Goal: Transaction & Acquisition: Book appointment/travel/reservation

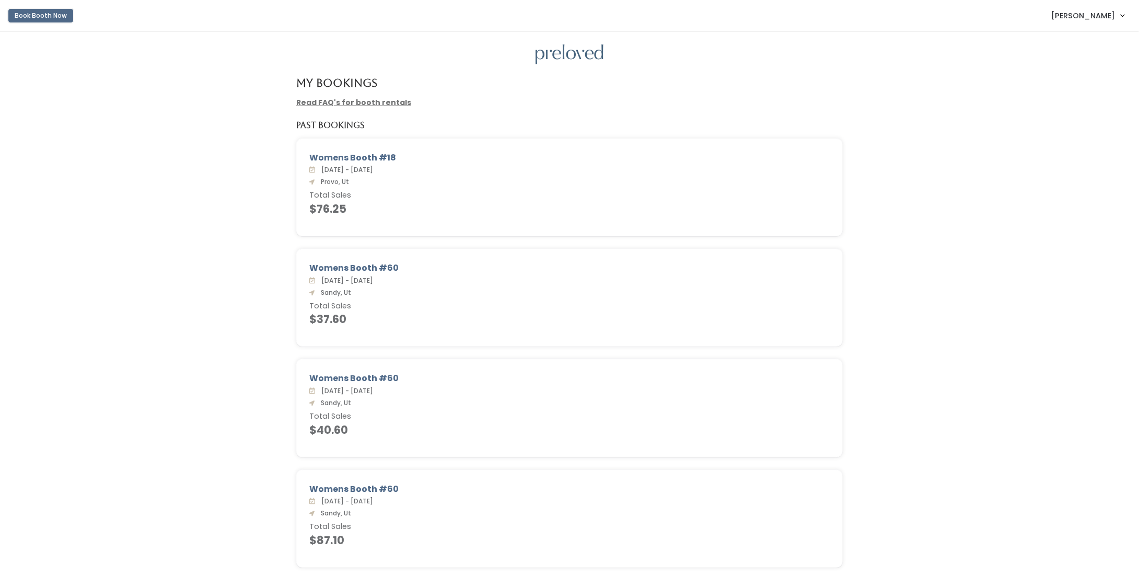
click at [46, 15] on button "Book Booth Now" at bounding box center [40, 16] width 65 height 14
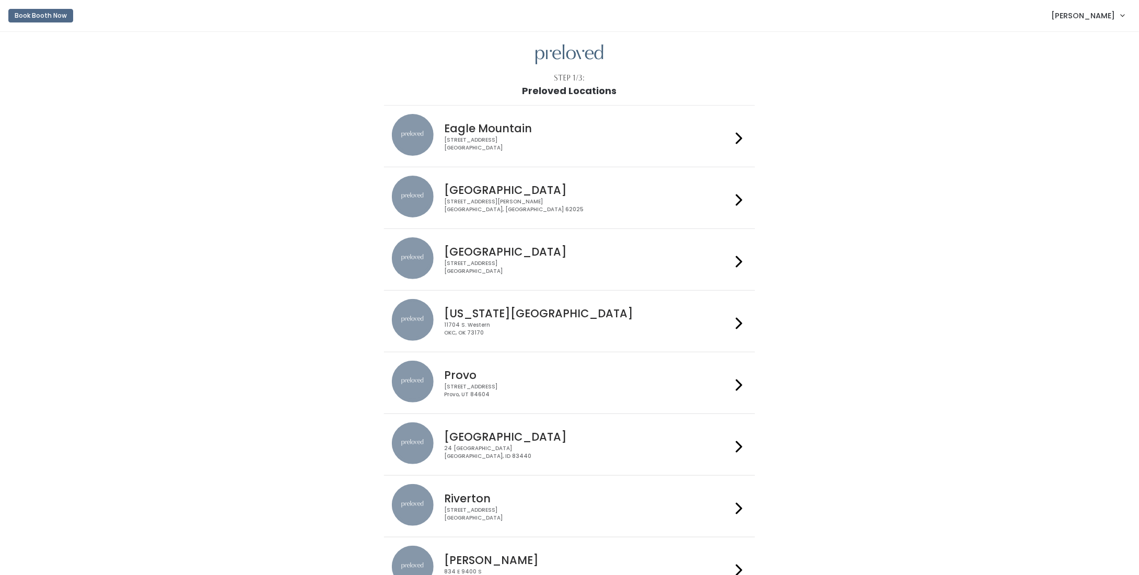
click at [572, 390] on div "[STREET_ADDRESS]" at bounding box center [587, 390] width 287 height 15
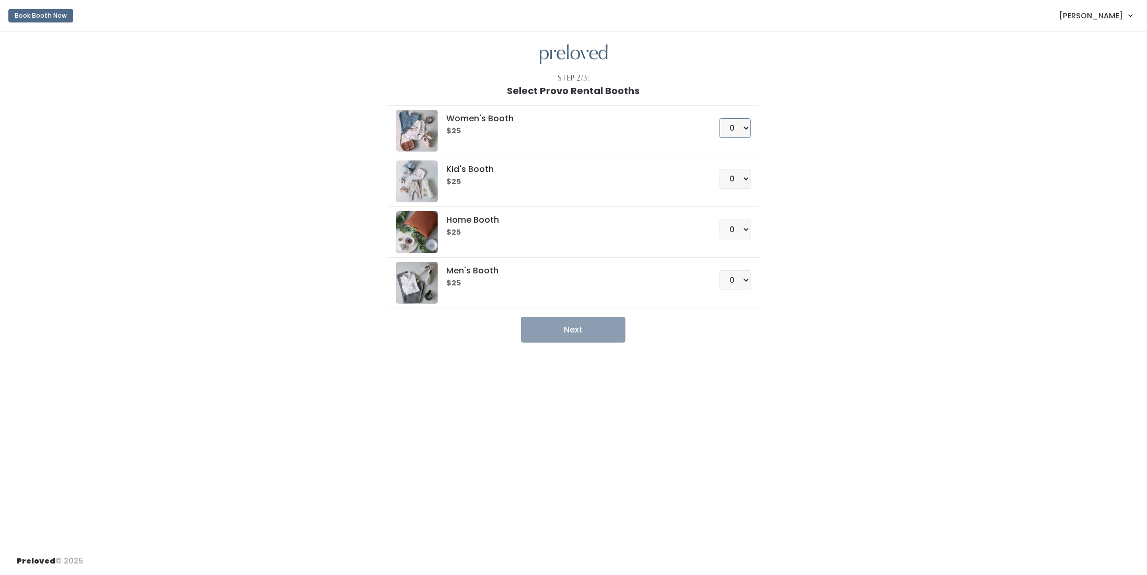
click at [738, 127] on select "0 1 2 3 4" at bounding box center [735, 128] width 31 height 20
select select "1"
click at [720, 118] on select "0 1 2 3 4" at bounding box center [735, 128] width 31 height 20
click at [587, 328] on button "Next" at bounding box center [573, 330] width 105 height 26
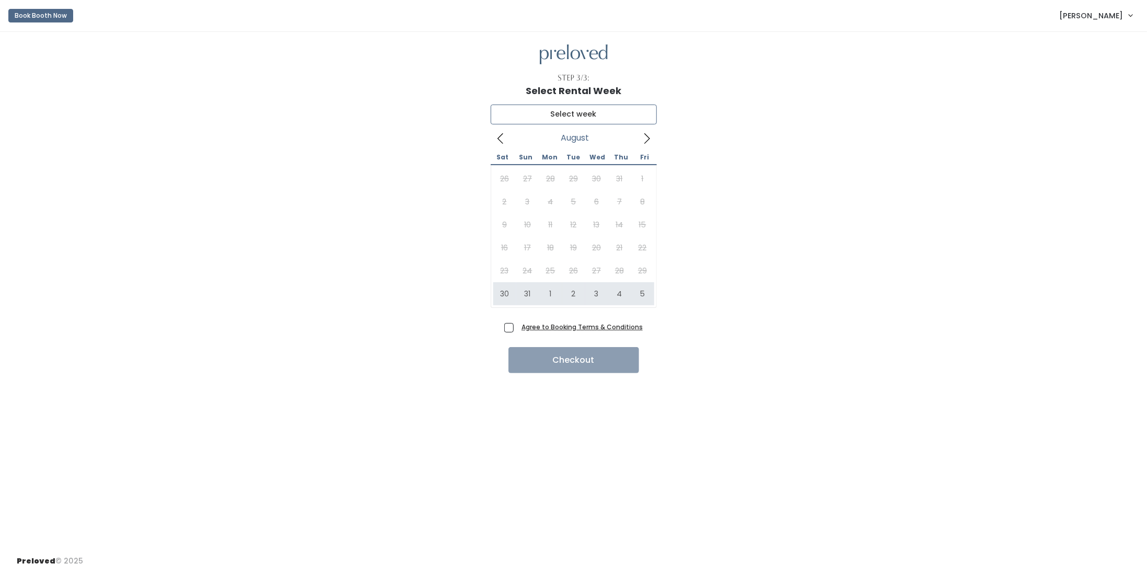
type input "August 30 to September 5"
click at [517, 327] on span "Agree to Booking Terms & Conditions" at bounding box center [579, 326] width 125 height 10
click at [517, 327] on input "Agree to Booking Terms & Conditions" at bounding box center [520, 324] width 7 height 7
checkbox input "true"
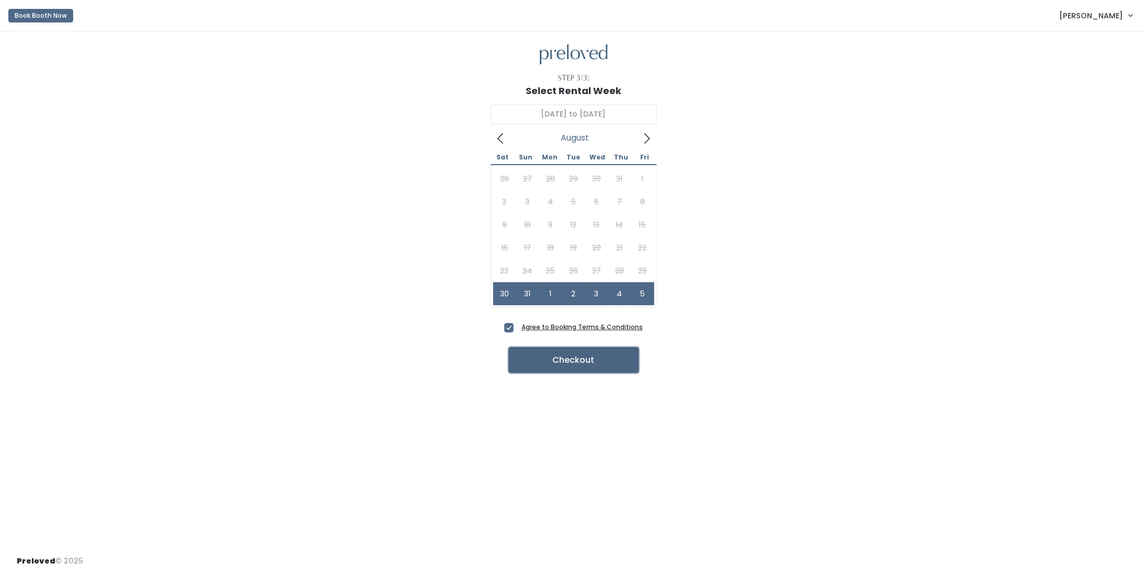
click at [552, 356] on button "Checkout" at bounding box center [574, 360] width 131 height 26
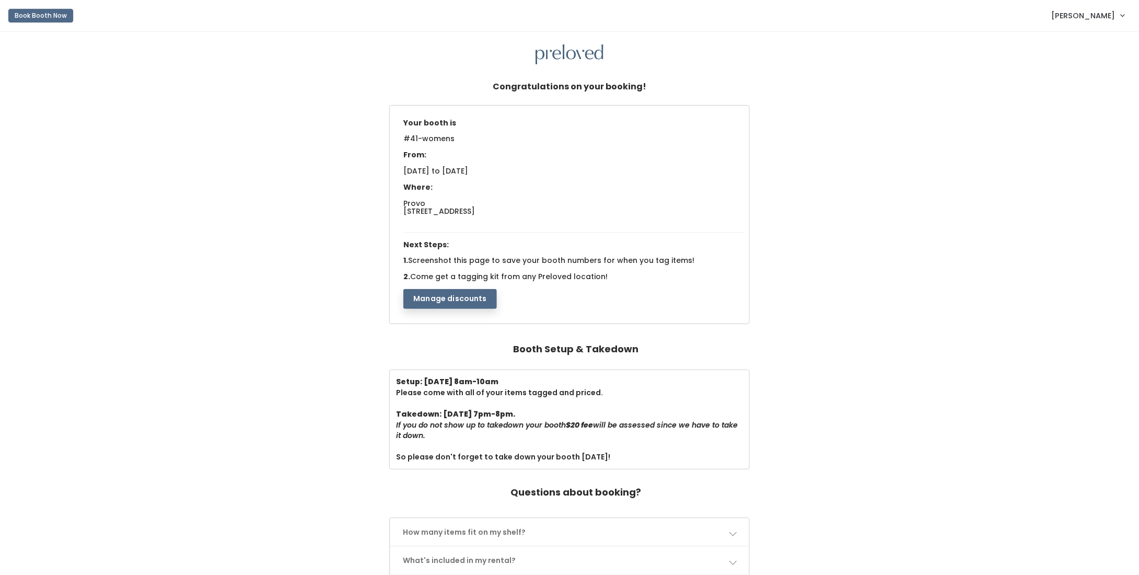
click at [56, 16] on button "Book Booth Now" at bounding box center [40, 16] width 65 height 14
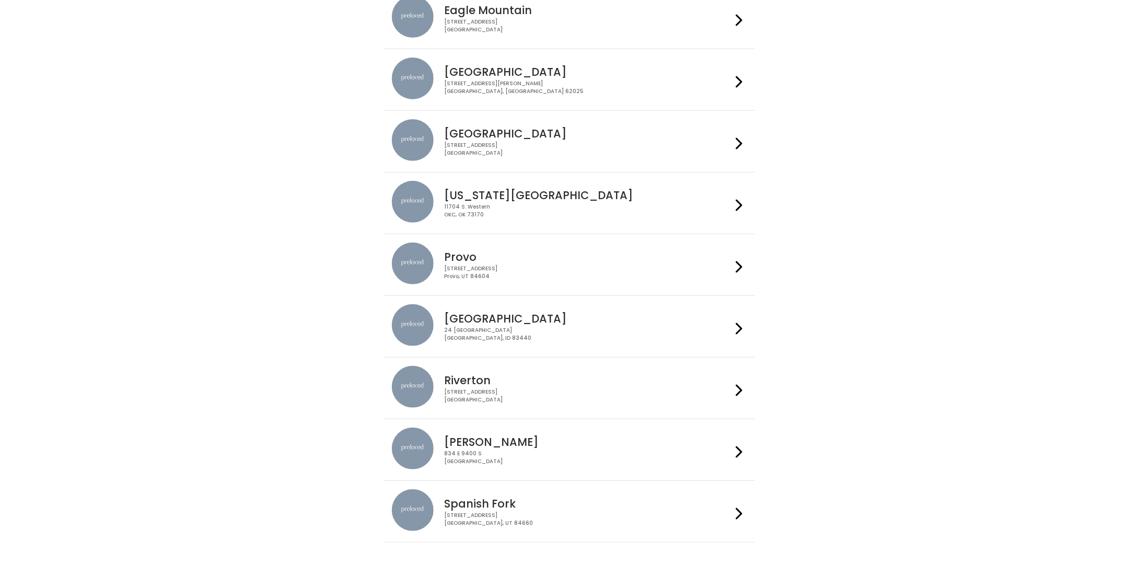
scroll to position [152, 0]
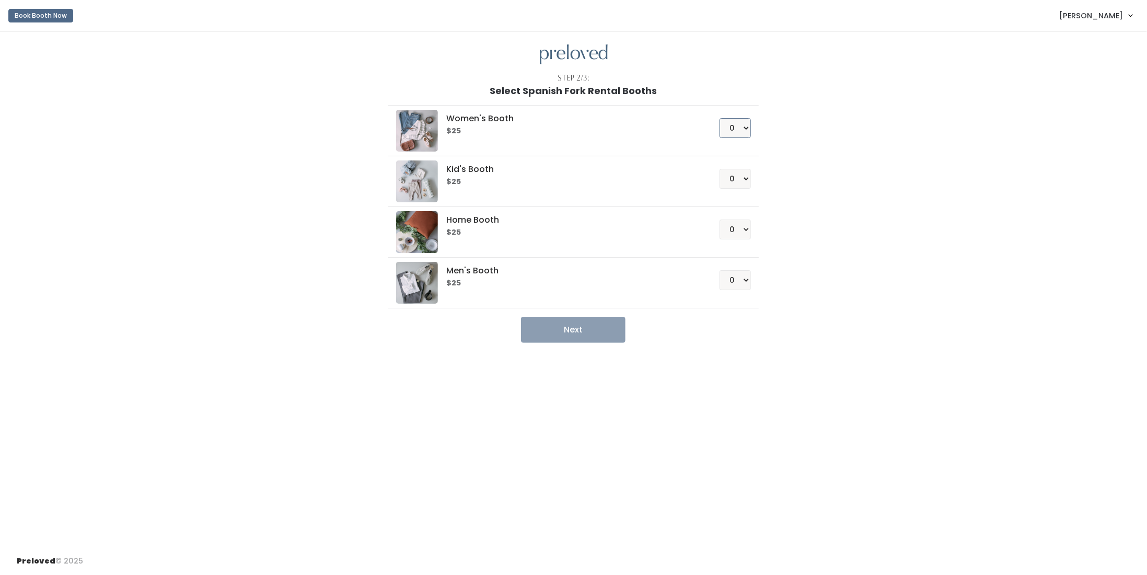
click at [729, 131] on select "0 1 2 3 4" at bounding box center [735, 128] width 31 height 20
select select "1"
click at [720, 118] on select "0 1 2 3 4" at bounding box center [735, 128] width 31 height 20
click at [584, 330] on button "Next" at bounding box center [573, 330] width 105 height 26
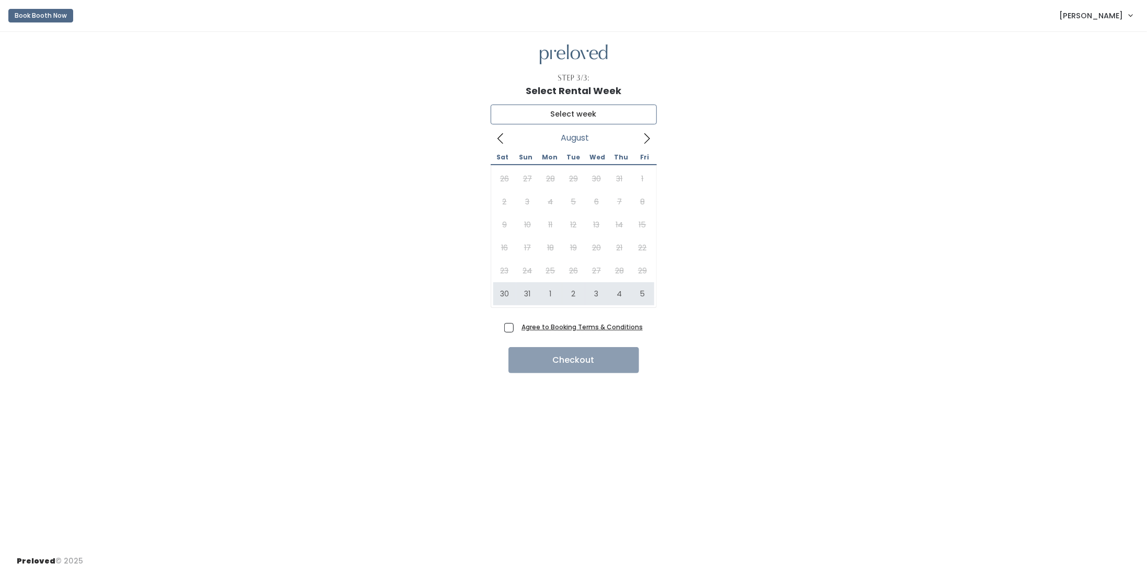
type input "August 30 to September 5"
click at [517, 328] on span "Agree to Booking Terms & Conditions" at bounding box center [579, 326] width 125 height 10
click at [517, 328] on input "Agree to Booking Terms & Conditions" at bounding box center [520, 324] width 7 height 7
checkbox input "true"
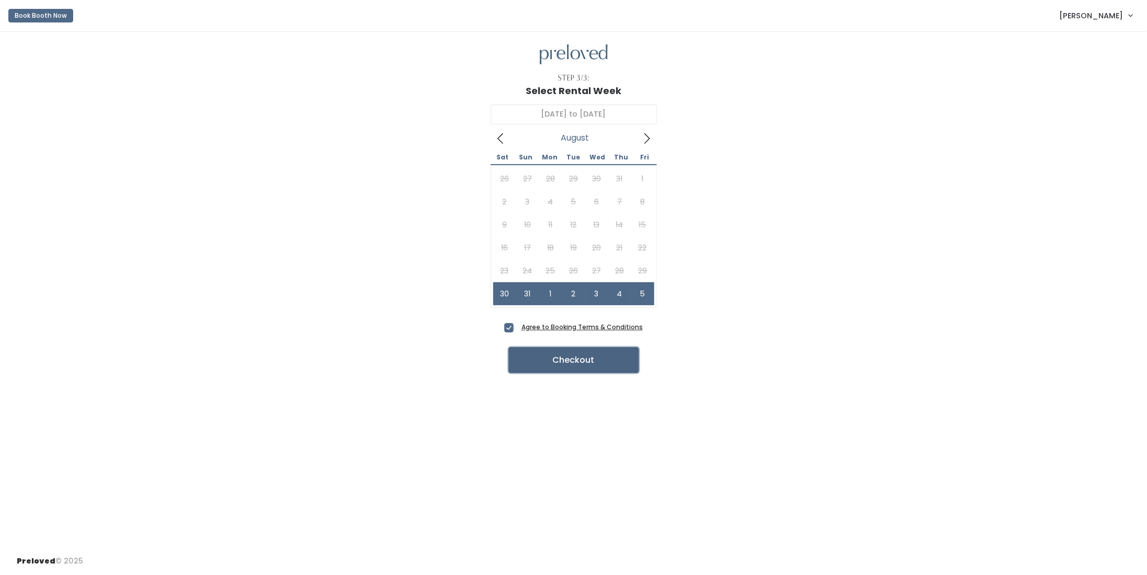
click at [518, 364] on button "Checkout" at bounding box center [574, 360] width 131 height 26
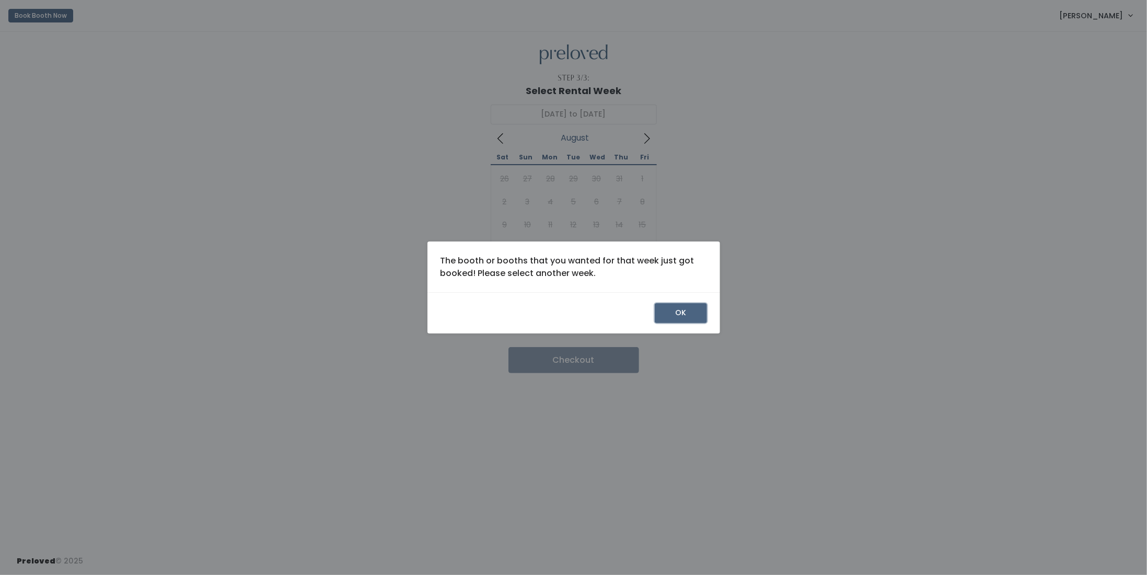
click at [694, 316] on button "OK" at bounding box center [681, 313] width 52 height 20
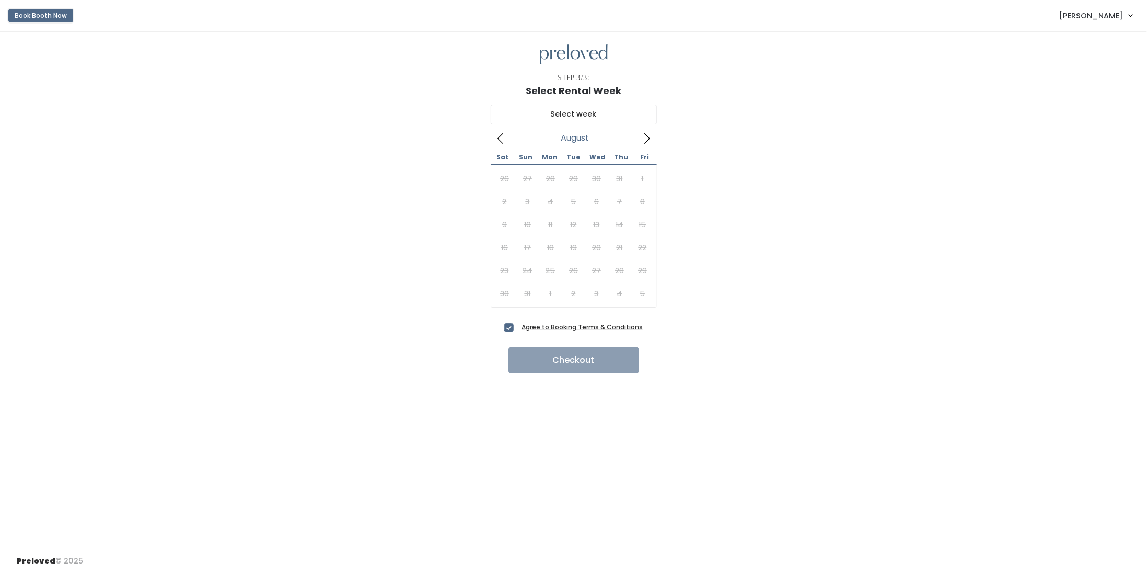
click at [43, 14] on button "Book Booth Now" at bounding box center [40, 16] width 65 height 14
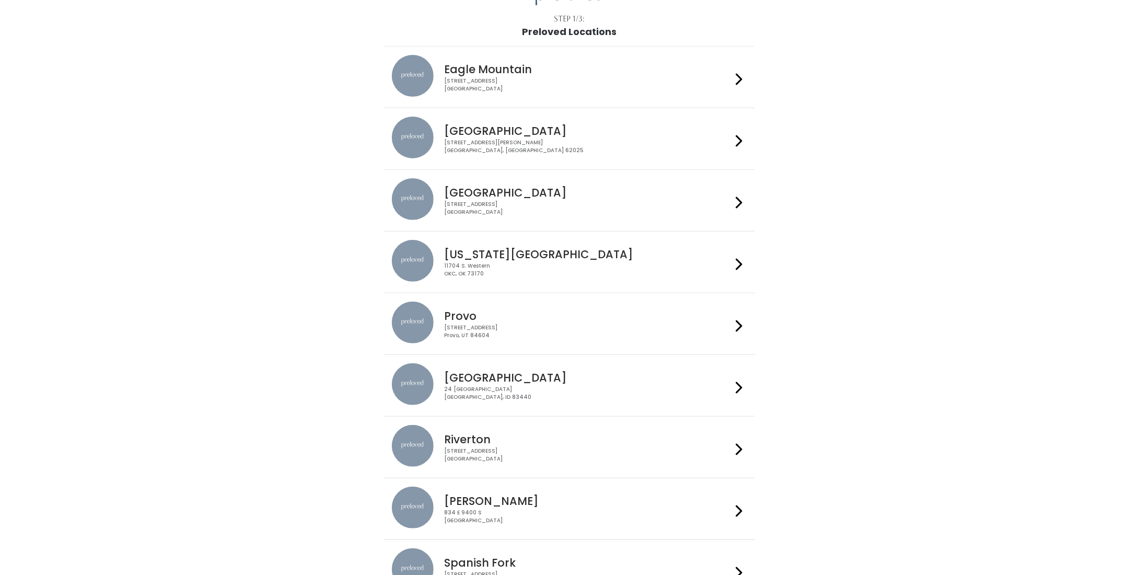
scroll to position [105, 0]
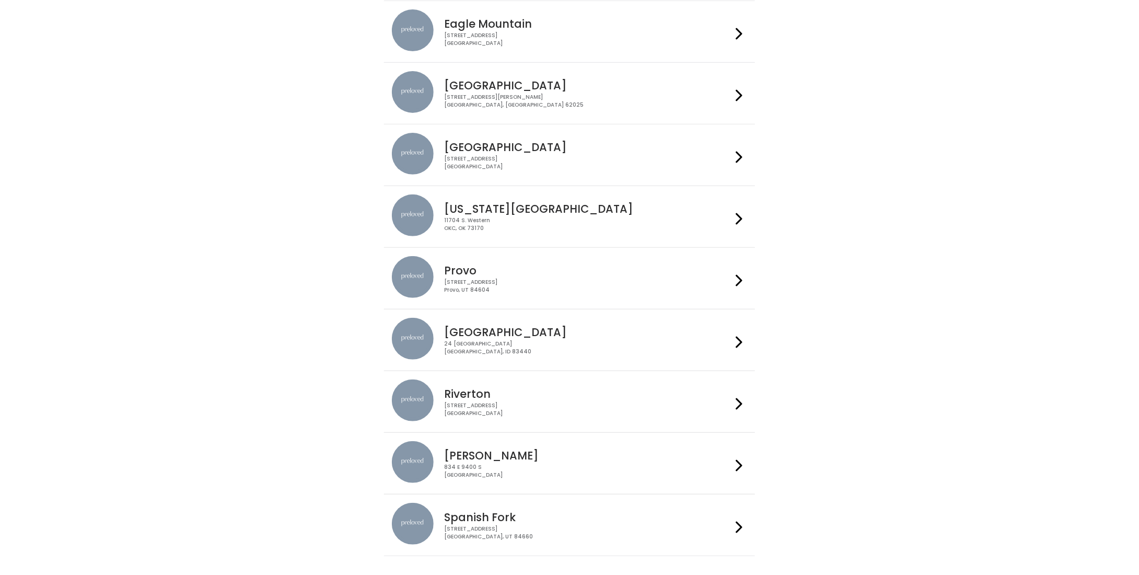
click at [579, 528] on div "244 N Main St Spanish Fork, UT 84660" at bounding box center [587, 532] width 287 height 15
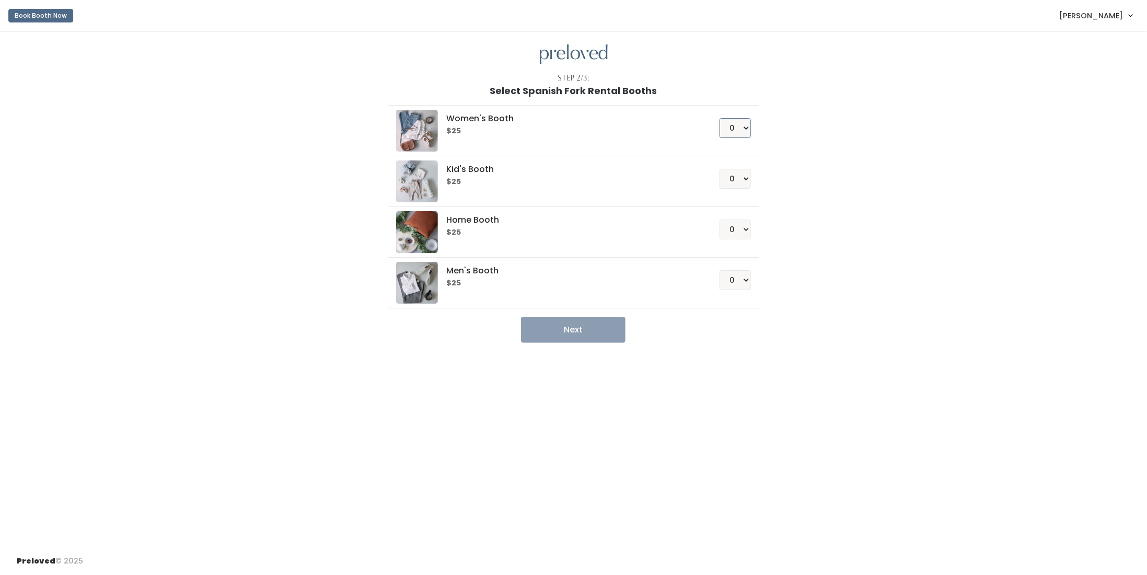
drag, startPoint x: 736, startPoint y: 129, endPoint x: 738, endPoint y: 135, distance: 7.0
click at [736, 129] on select "0 1 2 3 4" at bounding box center [735, 128] width 31 height 20
select select "1"
click at [720, 118] on select "0 1 2 3 4" at bounding box center [735, 128] width 31 height 20
click at [574, 323] on button "Next" at bounding box center [573, 330] width 105 height 26
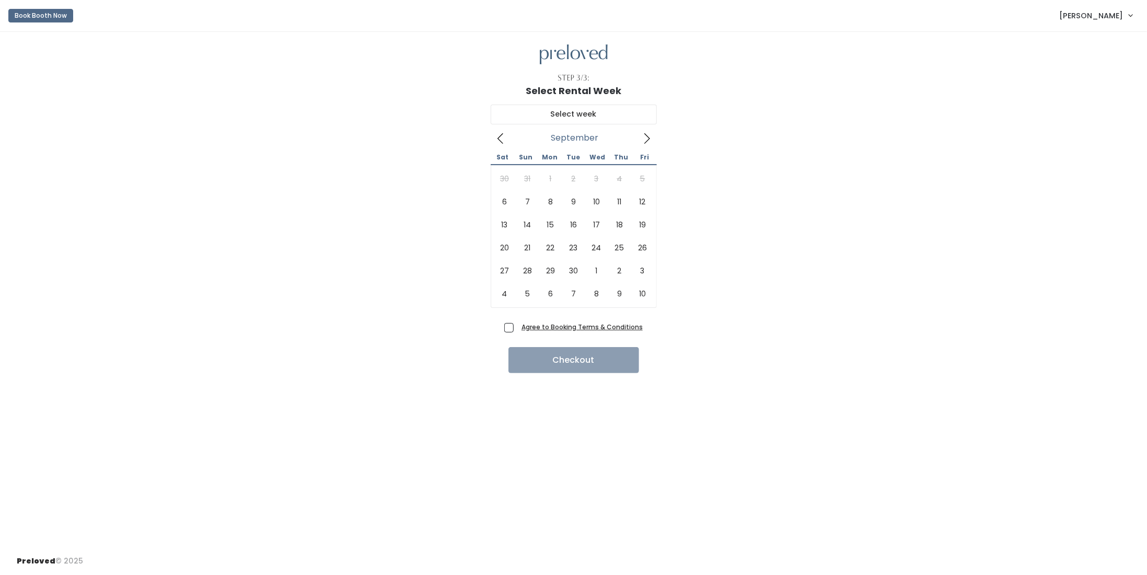
click at [650, 136] on icon at bounding box center [646, 138] width 11 height 11
click at [50, 11] on button "Book Booth Now" at bounding box center [40, 16] width 65 height 14
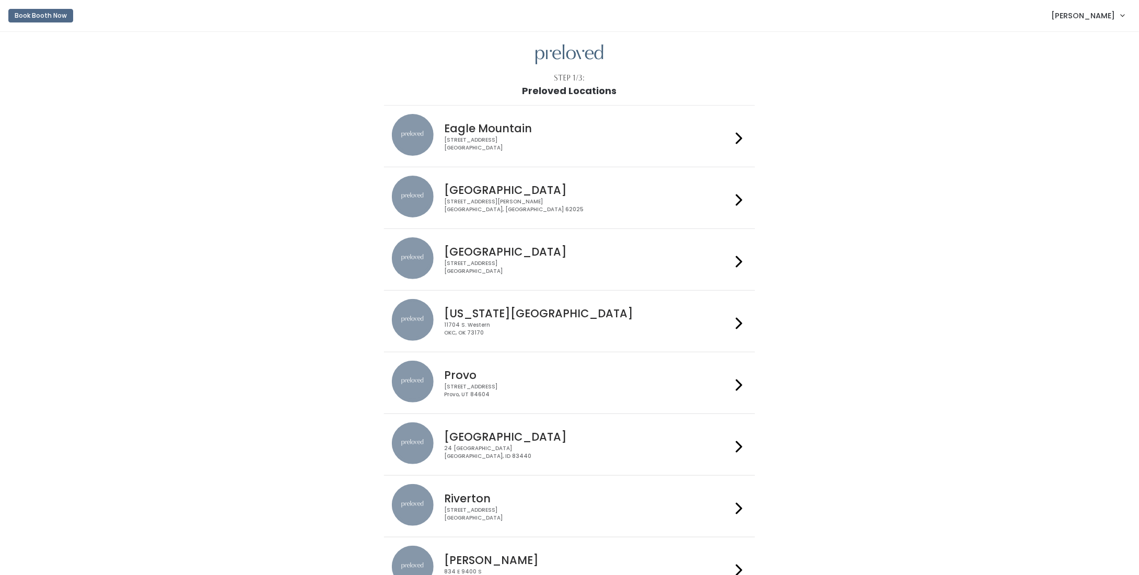
click at [561, 384] on div "[STREET_ADDRESS]" at bounding box center [587, 390] width 287 height 15
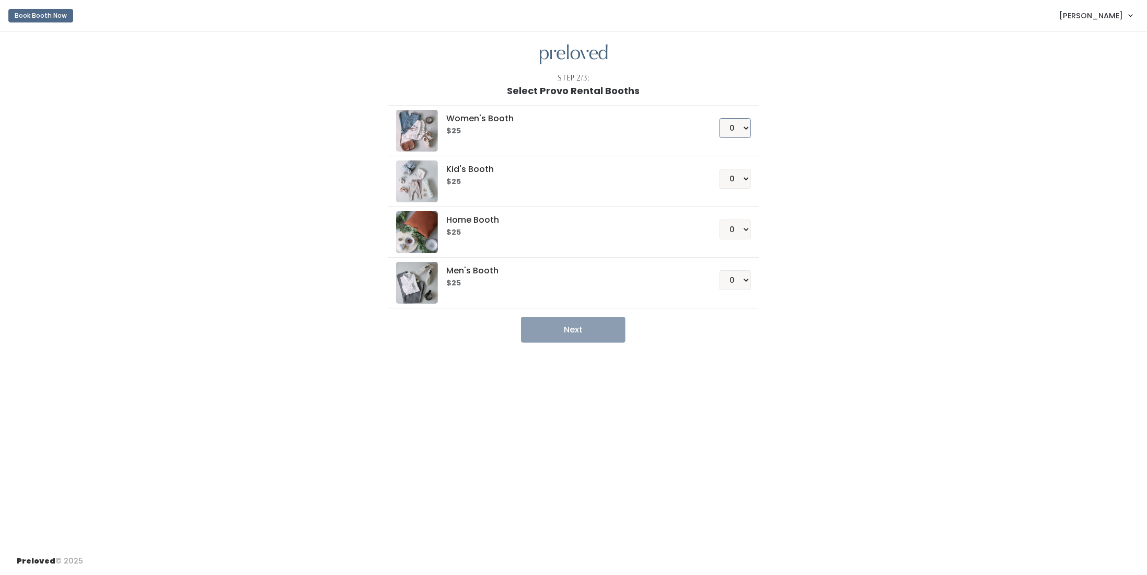
click at [735, 127] on select "0 1 2 3 4" at bounding box center [735, 128] width 31 height 20
select select "1"
click at [720, 118] on select "0 1 2 3 4" at bounding box center [735, 128] width 31 height 20
click at [583, 329] on button "Next" at bounding box center [573, 330] width 105 height 26
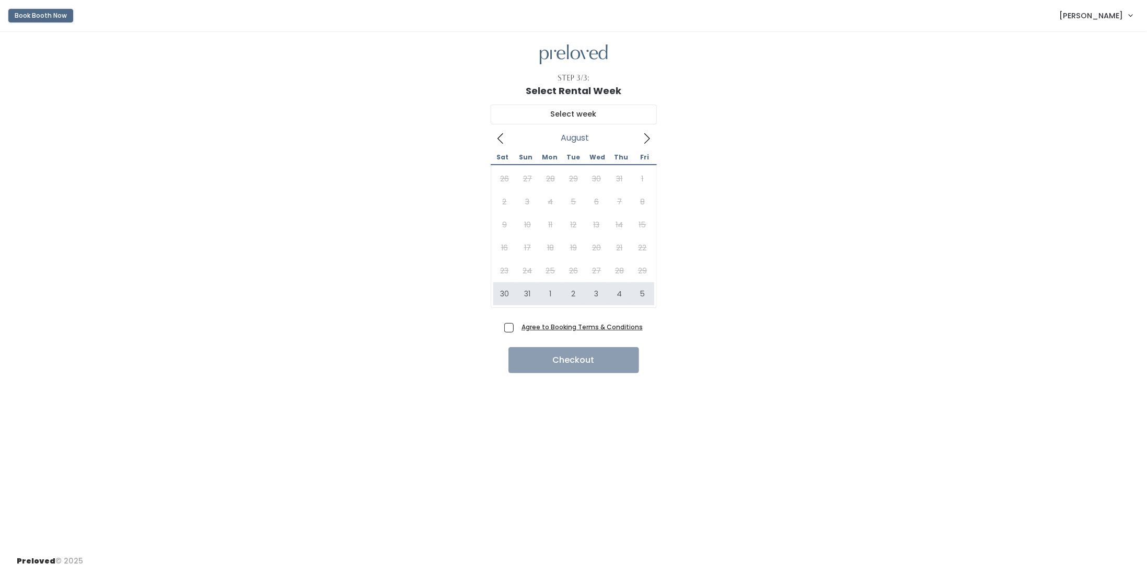
click at [51, 18] on button "Book Booth Now" at bounding box center [40, 16] width 65 height 14
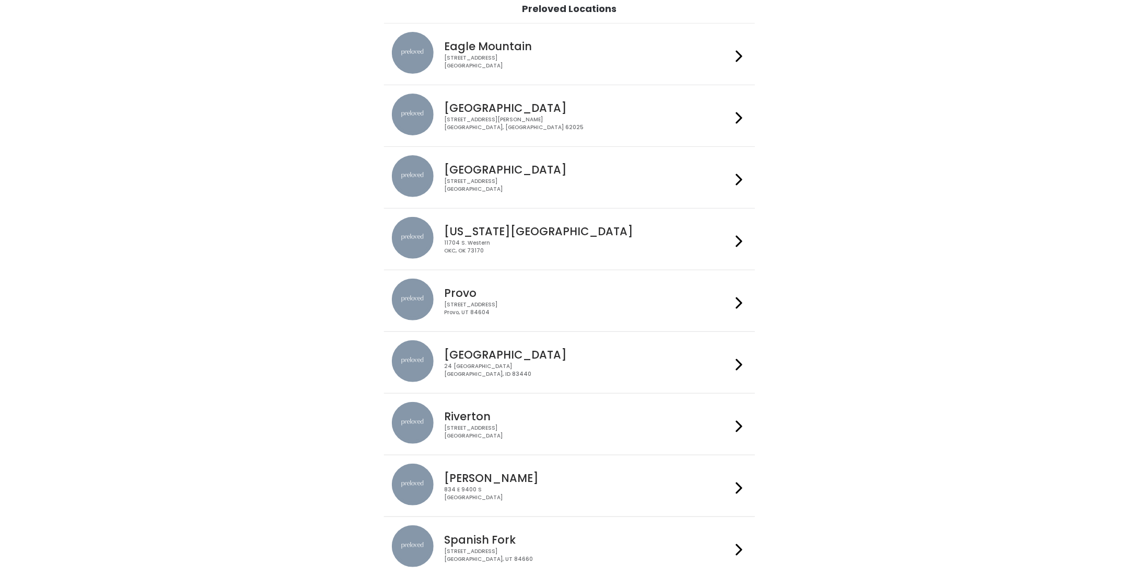
scroll to position [105, 0]
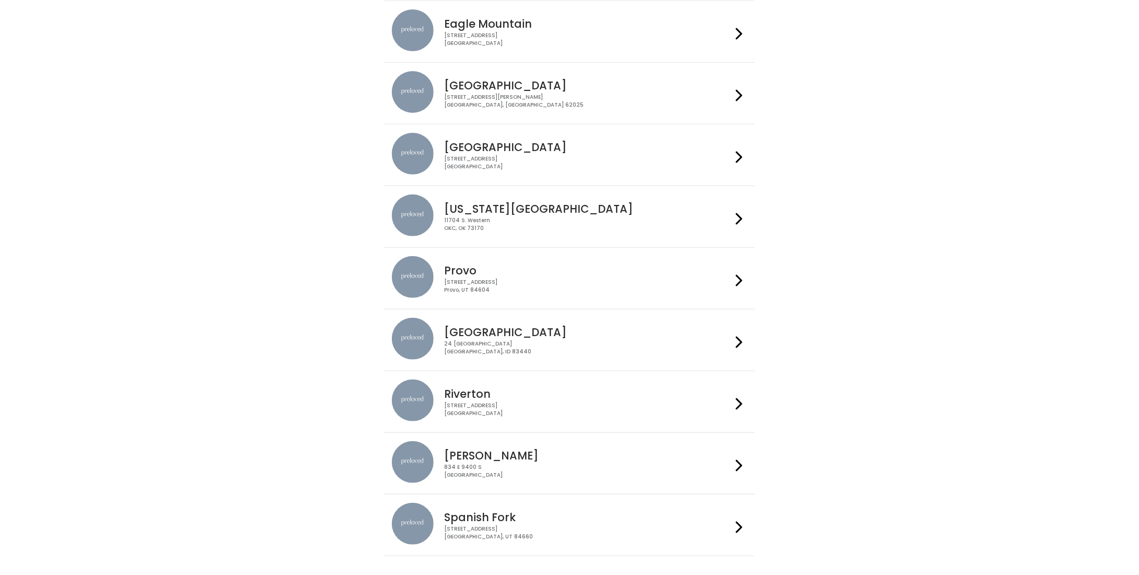
click at [546, 280] on div "230 W Cougar Blvd Provo, UT 84604" at bounding box center [587, 286] width 287 height 15
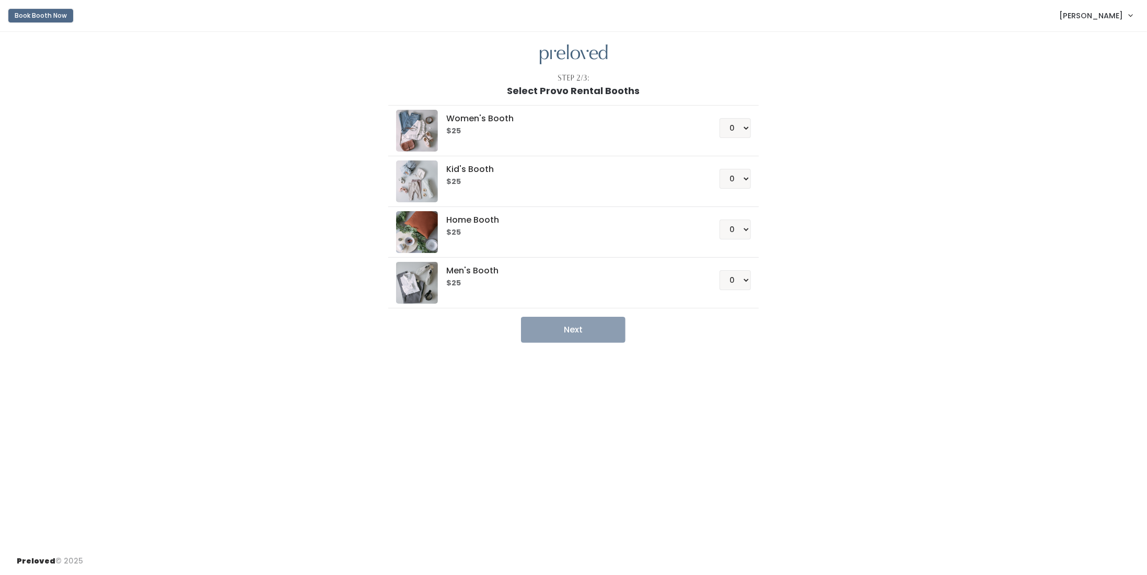
click at [48, 18] on button "Book Booth Now" at bounding box center [40, 16] width 65 height 14
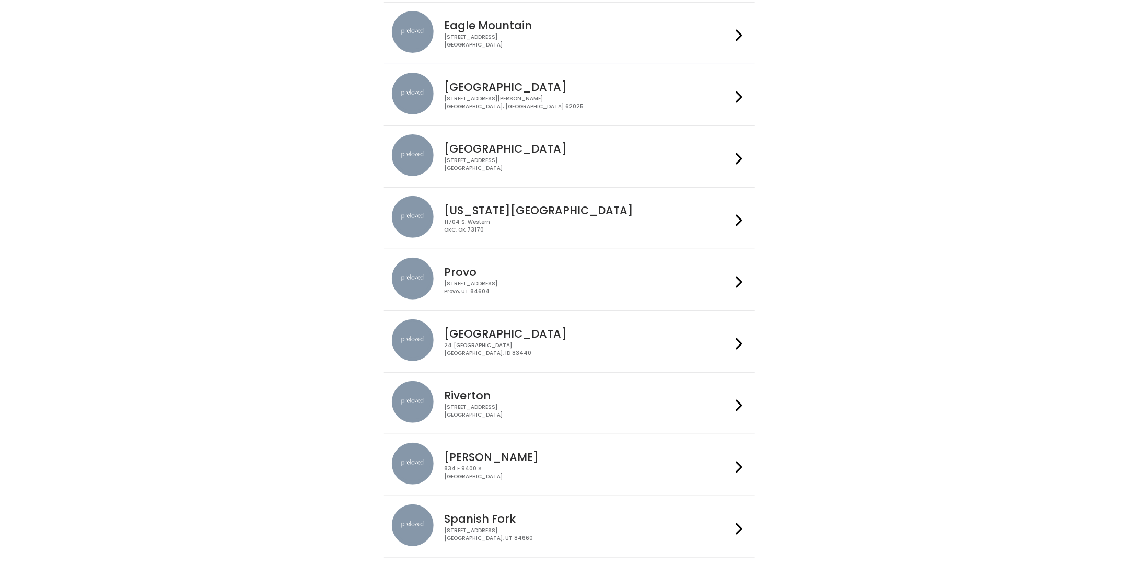
scroll to position [152, 0]
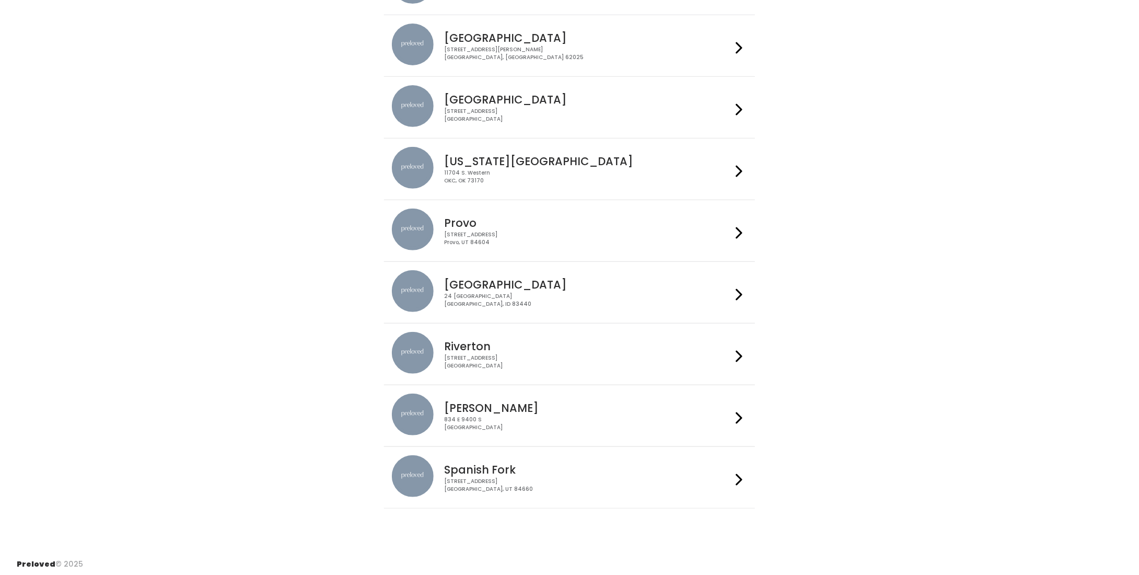
click at [517, 469] on h4 "Spanish Fork" at bounding box center [587, 470] width 287 height 12
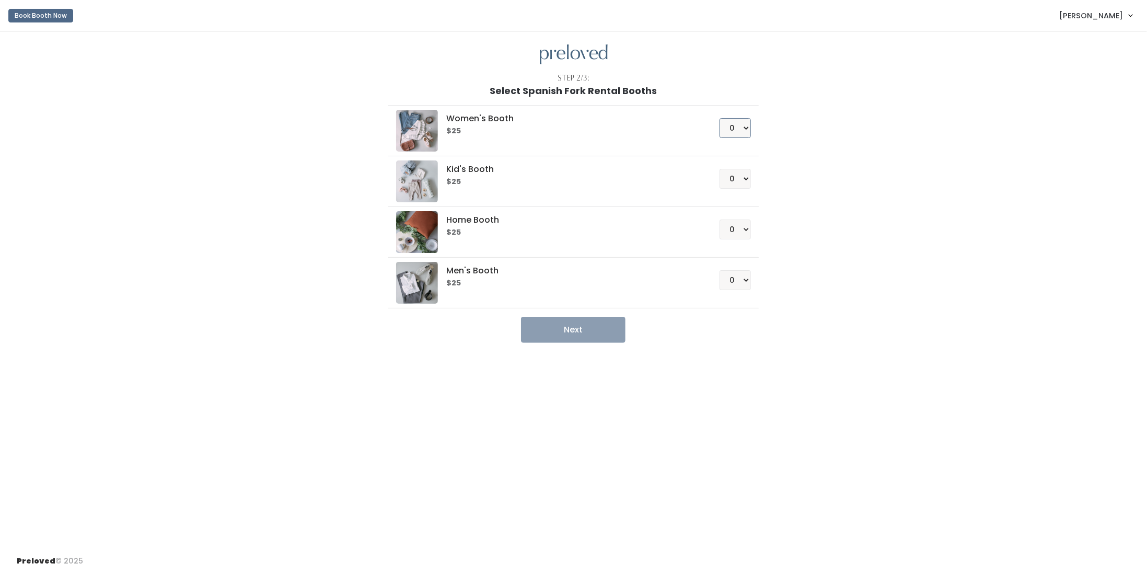
click at [745, 126] on select "0 1 2 3 4" at bounding box center [735, 128] width 31 height 20
select select "1"
click at [720, 118] on select "0 1 2 3 4" at bounding box center [735, 128] width 31 height 20
click at [551, 334] on button "Next" at bounding box center [573, 330] width 105 height 26
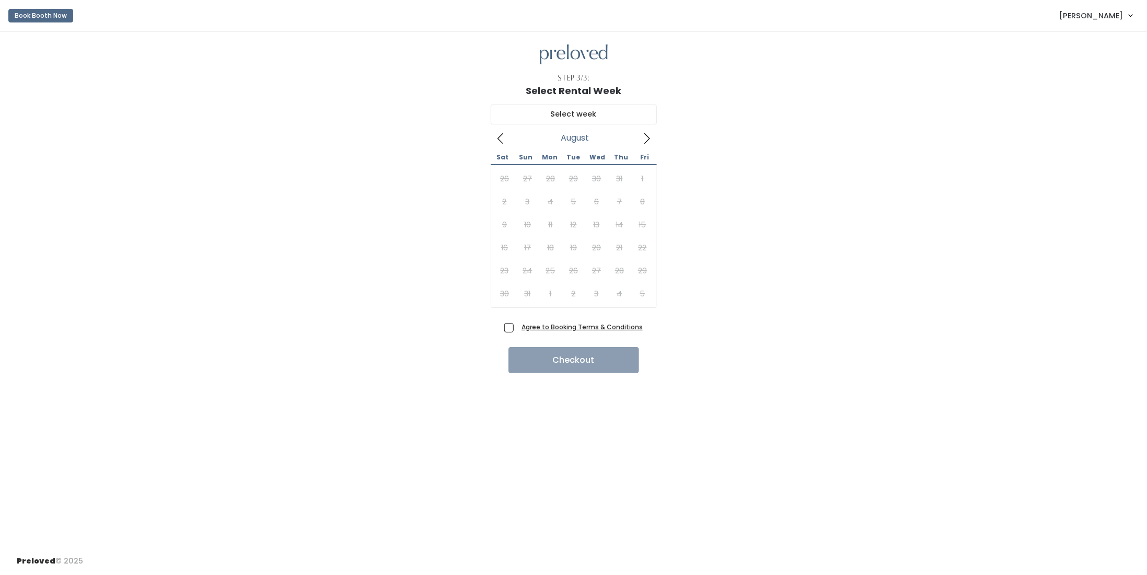
click at [506, 287] on div "26 27 28 29 30 31 1 2 3 4 5 6 7 8 9 10 11 12 13 14 15 16 17 18 19 20 21 22 23 2…" at bounding box center [573, 236] width 161 height 138
click at [55, 12] on button "Book Booth Now" at bounding box center [40, 16] width 65 height 14
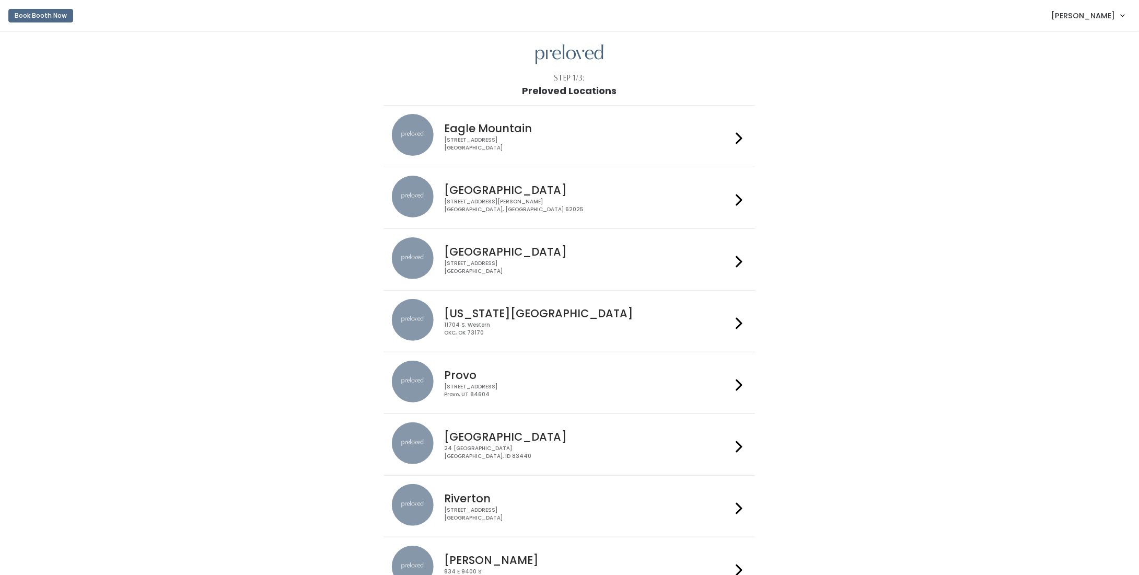
scroll to position [152, 0]
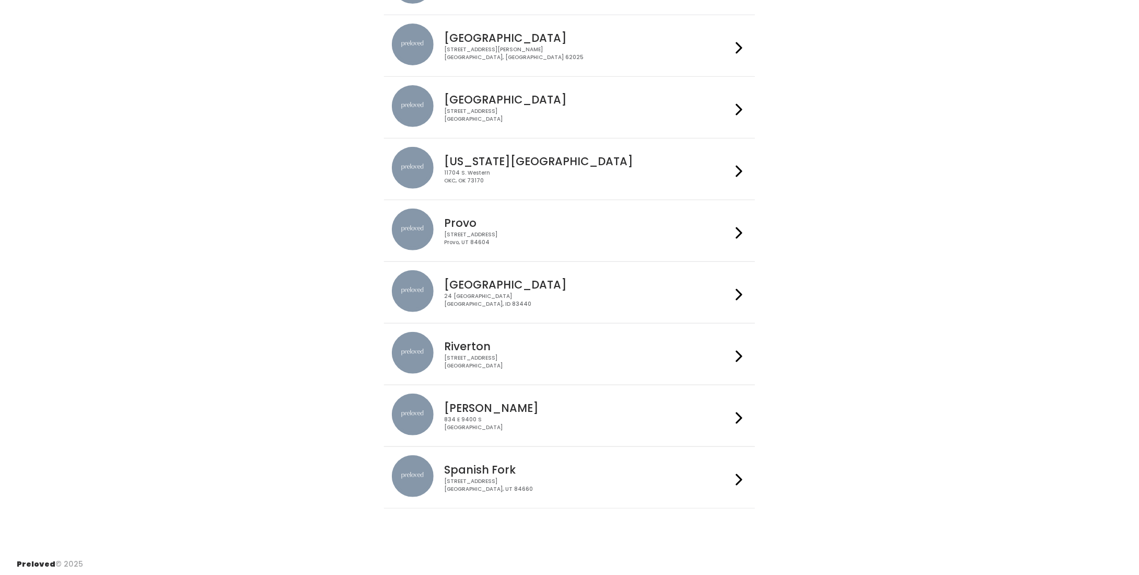
click at [531, 480] on div "244 N Main St Spanish Fork, UT 84660" at bounding box center [587, 485] width 287 height 15
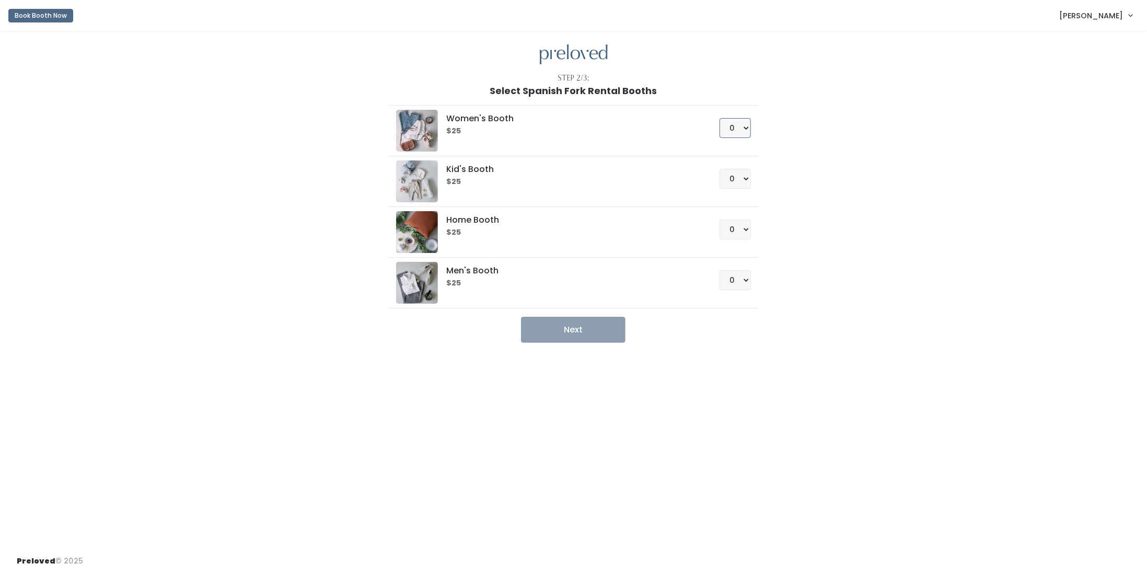
drag, startPoint x: 734, startPoint y: 124, endPoint x: 733, endPoint y: 134, distance: 9.5
click at [734, 124] on select "0 1 2 3 4" at bounding box center [735, 128] width 31 height 20
select select "1"
click at [720, 118] on select "0 1 2 3 4" at bounding box center [735, 128] width 31 height 20
click at [566, 335] on button "Next" at bounding box center [573, 330] width 105 height 26
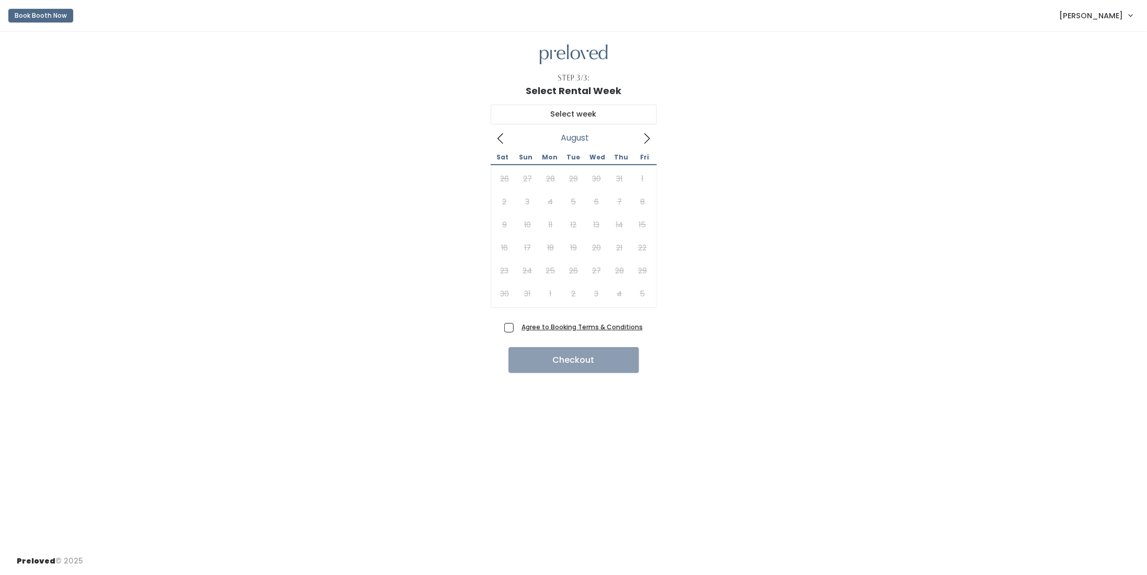
click at [47, 18] on button "Book Booth Now" at bounding box center [40, 16] width 65 height 14
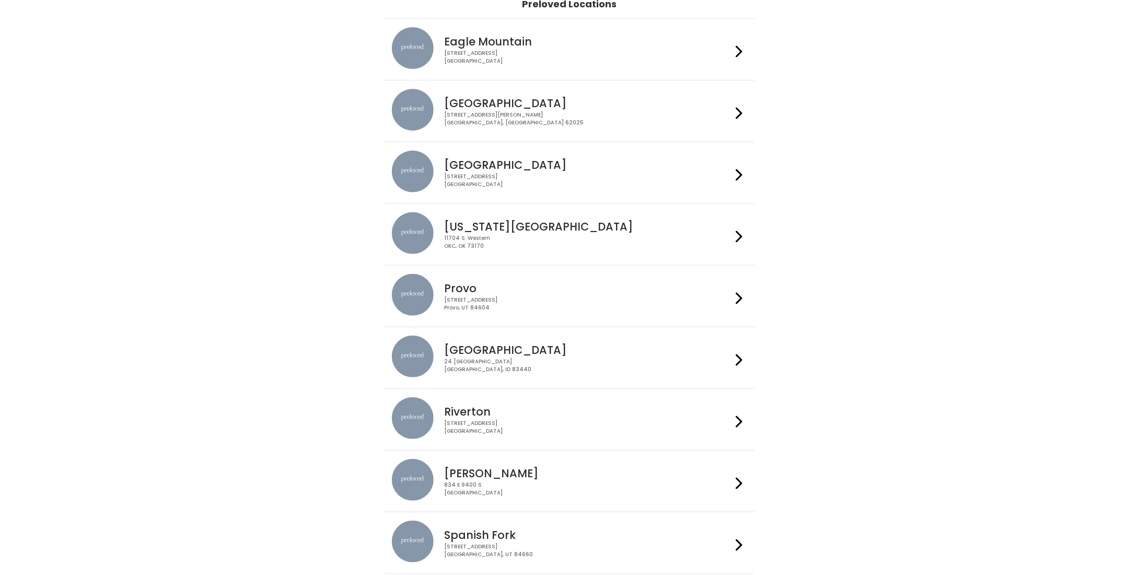
scroll to position [105, 0]
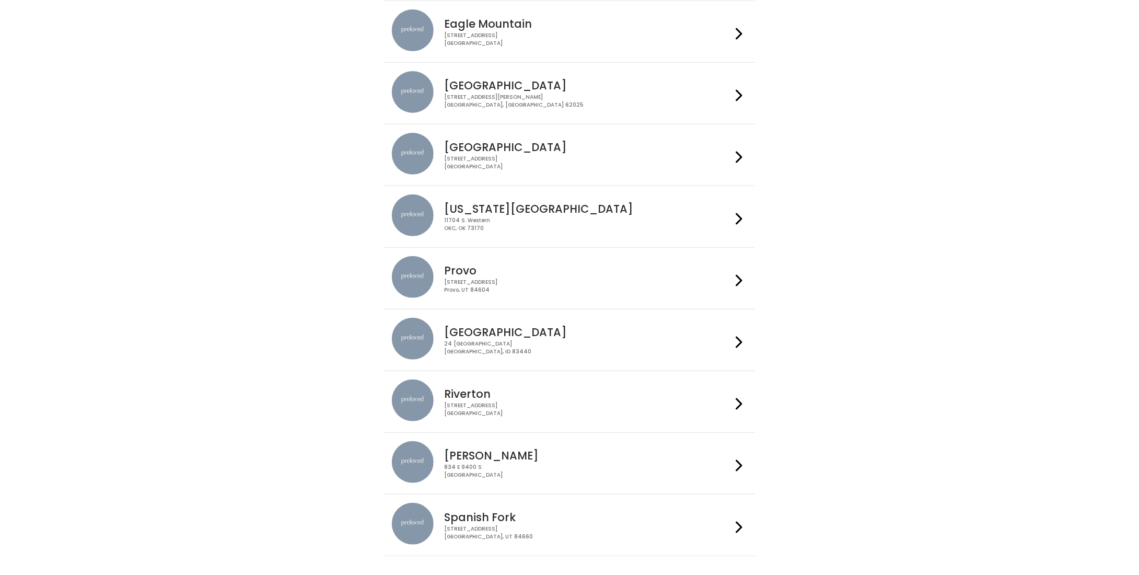
click at [617, 518] on h4 "Spanish Fork" at bounding box center [587, 517] width 287 height 12
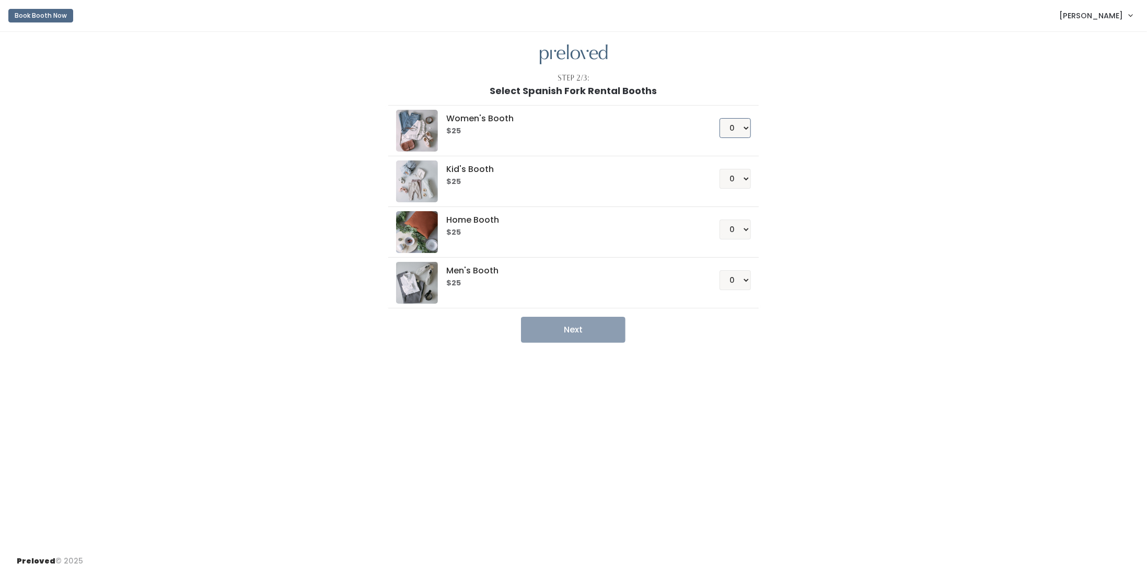
click at [730, 124] on select "0 1 2 3 4" at bounding box center [735, 128] width 31 height 20
select select "1"
click at [720, 118] on select "0 1 2 3 4" at bounding box center [735, 128] width 31 height 20
click at [575, 331] on button "Next" at bounding box center [573, 330] width 105 height 26
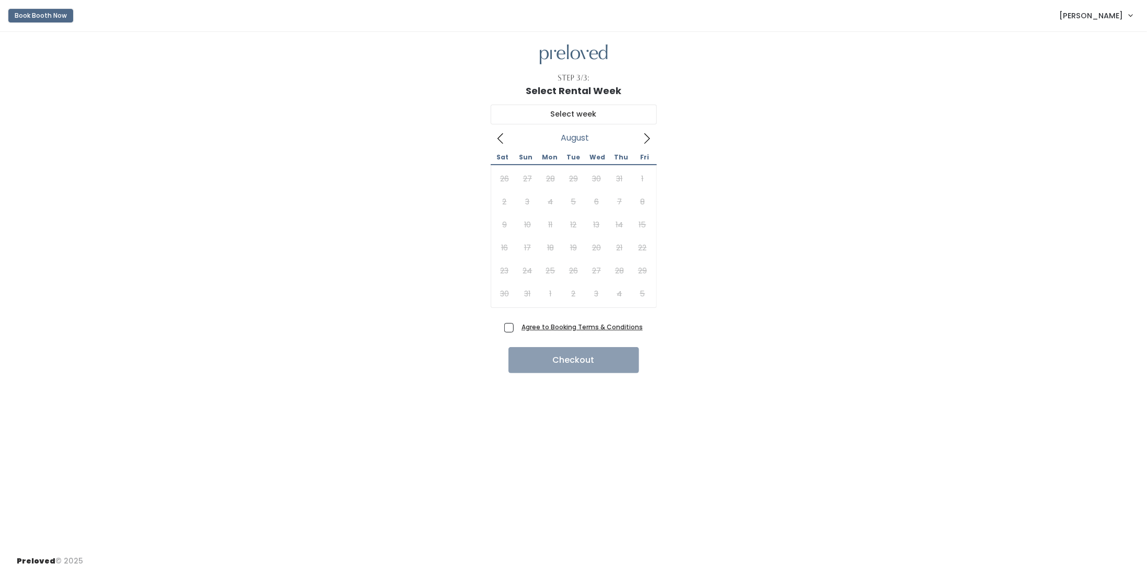
click at [47, 17] on button "Book Booth Now" at bounding box center [40, 16] width 65 height 14
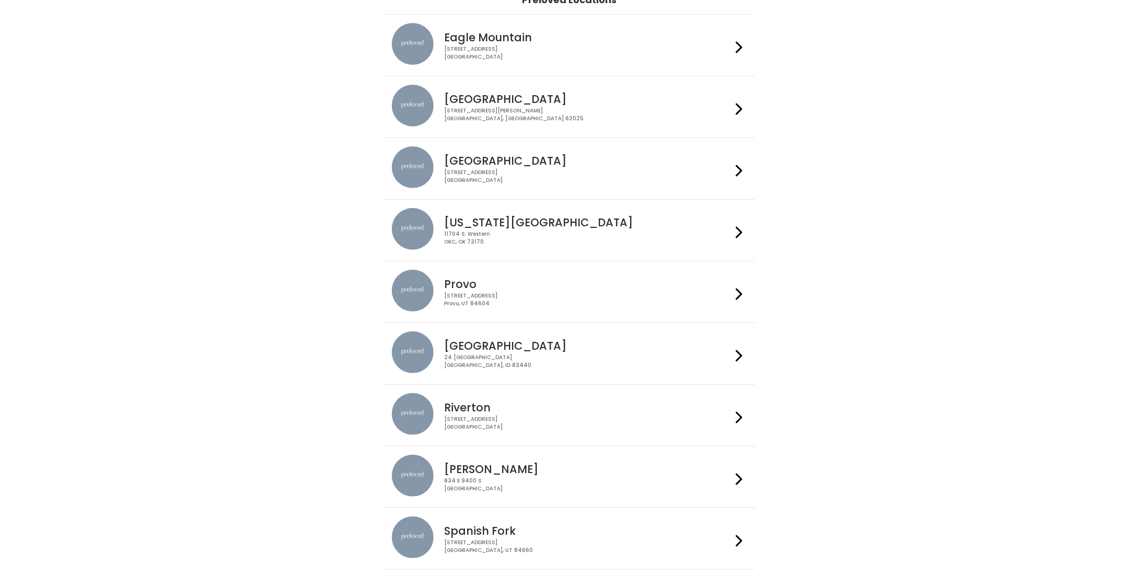
scroll to position [152, 0]
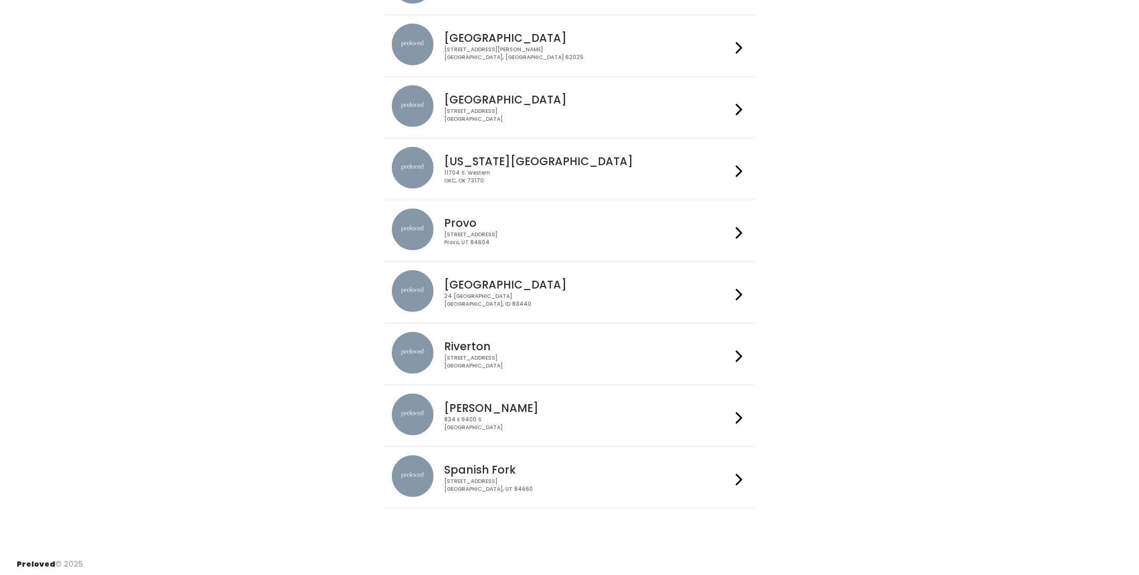
click at [570, 403] on h4 "Sandy" at bounding box center [587, 408] width 287 height 12
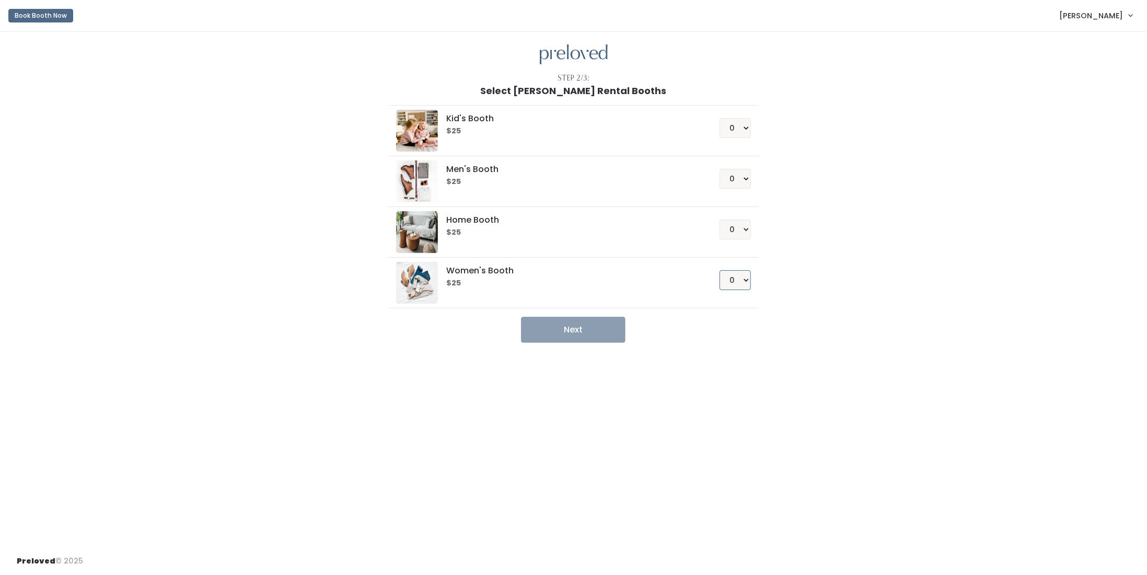
click at [744, 281] on select "0 1 2 3 4" at bounding box center [735, 280] width 31 height 20
click at [720, 270] on select "0 1 2 3 4" at bounding box center [735, 280] width 31 height 20
drag, startPoint x: 738, startPoint y: 276, endPoint x: 739, endPoint y: 283, distance: 6.9
click at [739, 278] on select "0 1 2 3 4" at bounding box center [735, 280] width 31 height 20
select select "1"
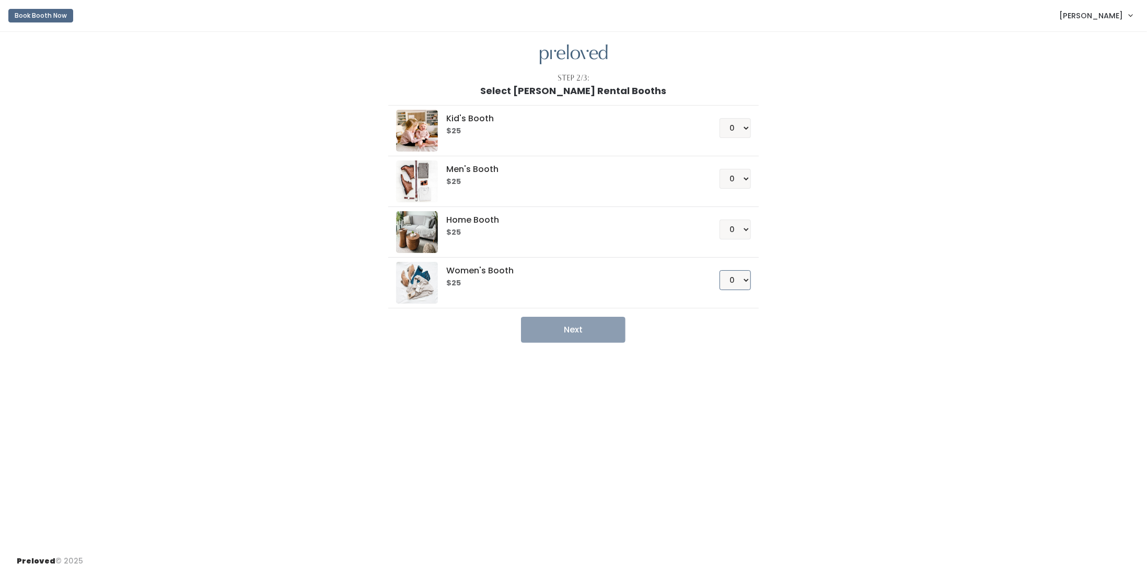
click at [720, 270] on select "0 1 2 3 4" at bounding box center [735, 280] width 31 height 20
click at [620, 329] on button "Next" at bounding box center [573, 330] width 105 height 26
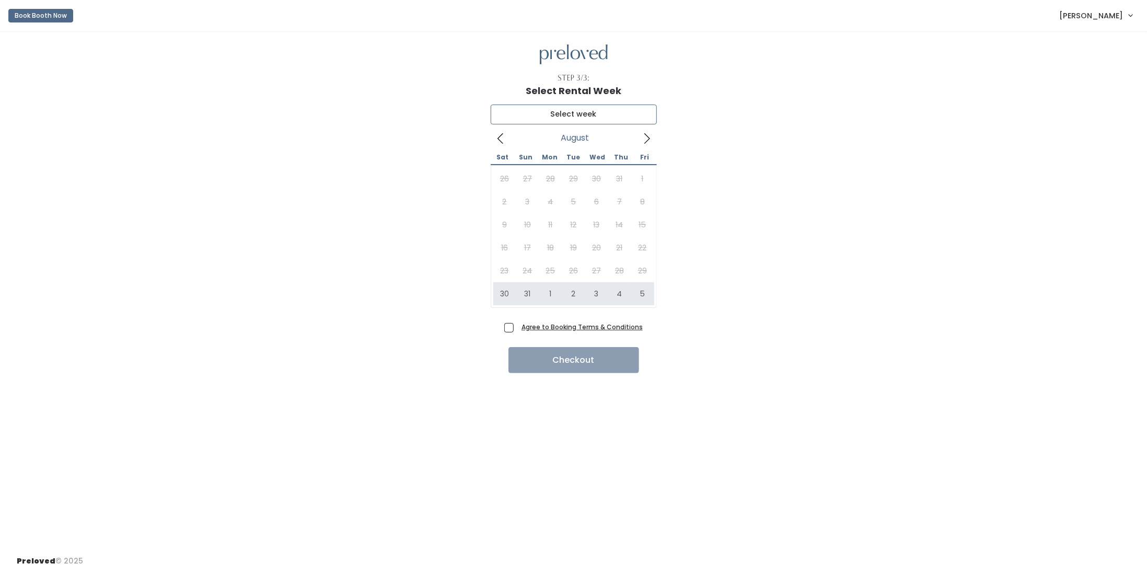
type input "[DATE] to [DATE]"
click at [517, 327] on span "Agree to Booking Terms & Conditions" at bounding box center [579, 326] width 125 height 10
click at [517, 327] on input "Agree to Booking Terms & Conditions" at bounding box center [520, 324] width 7 height 7
checkbox input "true"
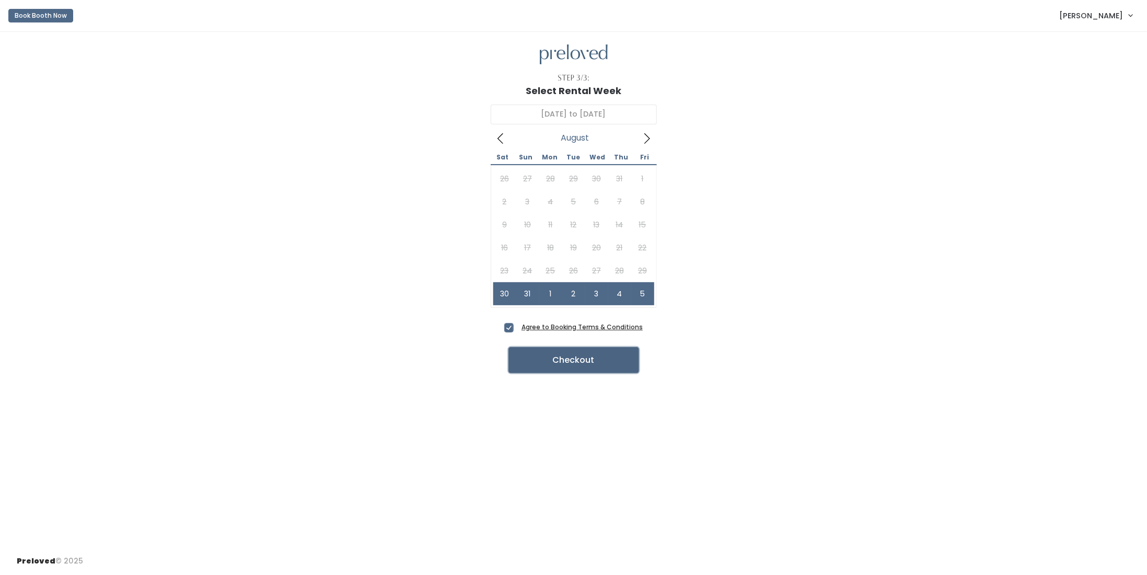
click at [551, 360] on button "Checkout" at bounding box center [574, 360] width 131 height 26
